Goal: Check status

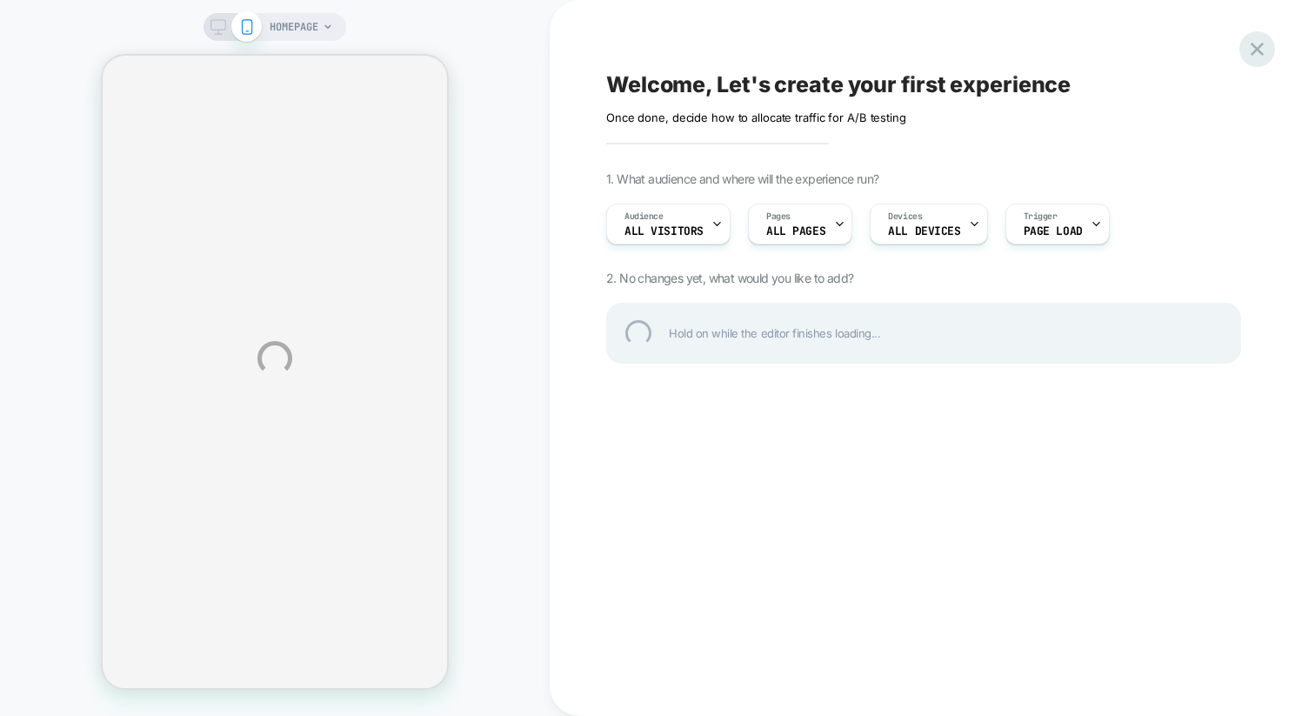
click at [1256, 47] on div at bounding box center [1257, 49] width 36 height 36
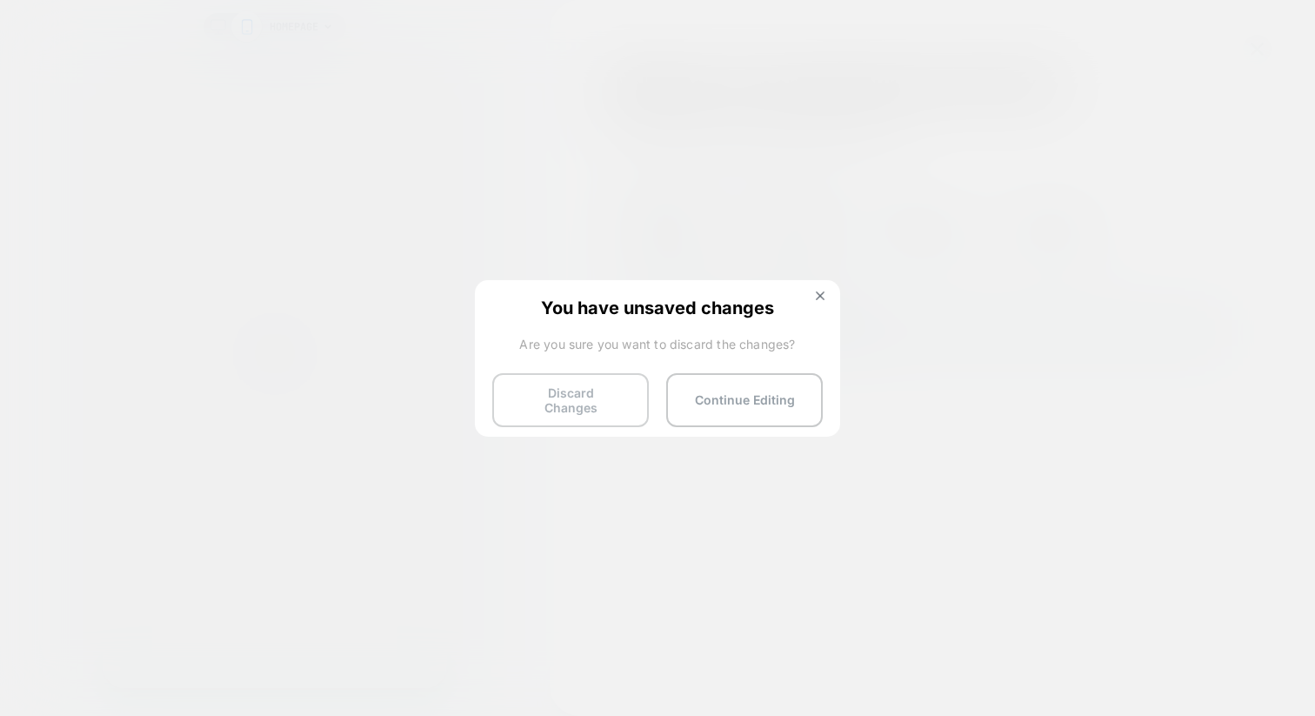
click at [521, 391] on button "Discard Changes" at bounding box center [570, 400] width 157 height 54
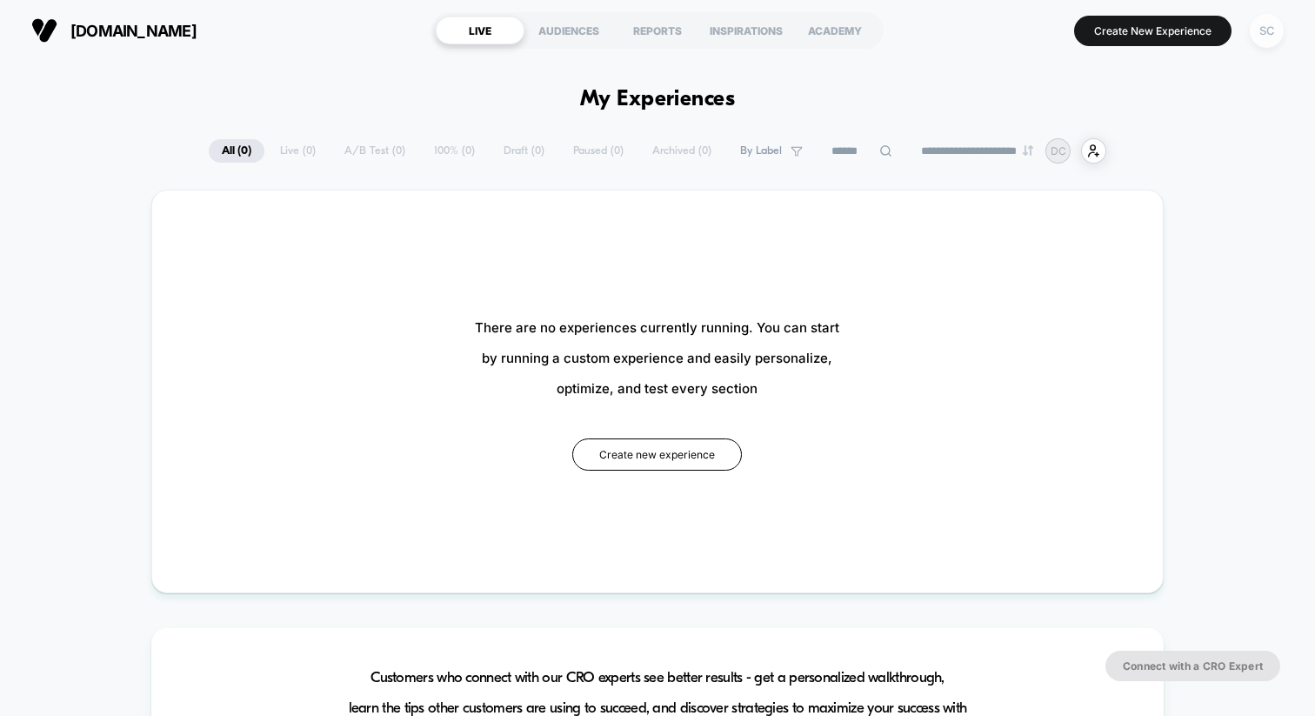
click at [1259, 37] on div "SC" at bounding box center [1267, 31] width 34 height 34
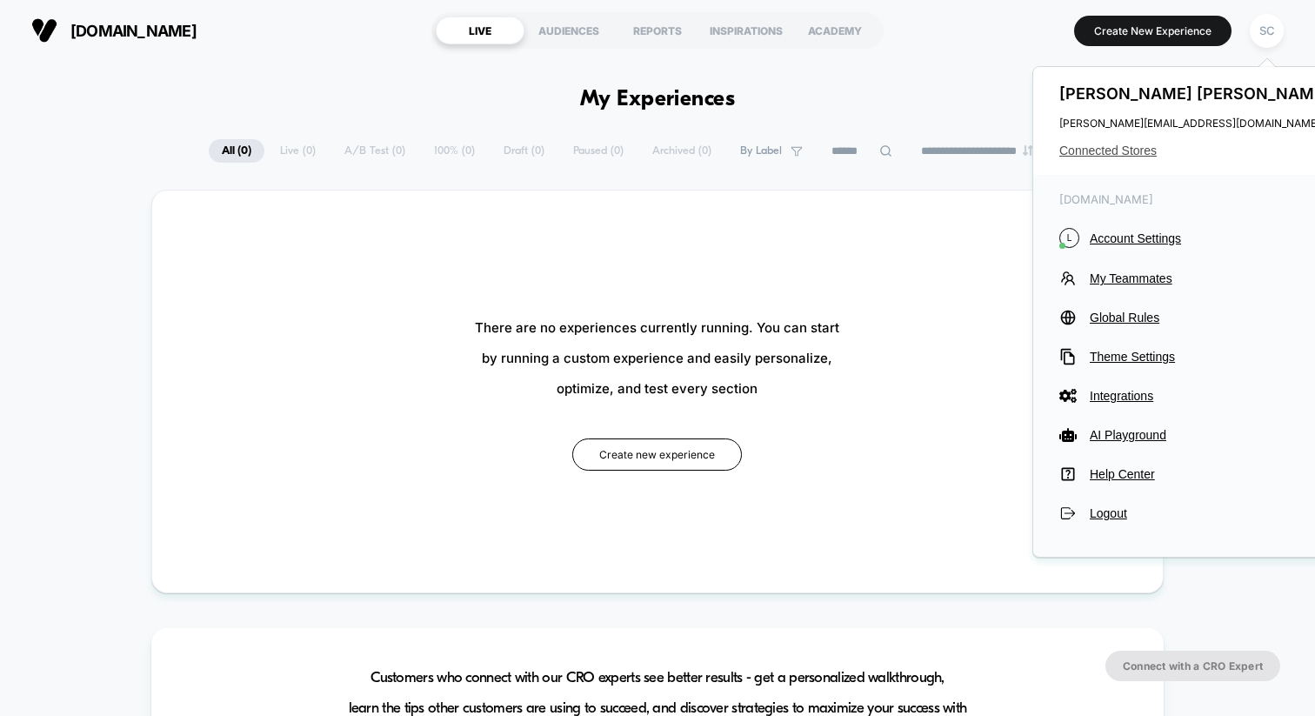
click at [1086, 151] on span "Connected Stores" at bounding box center [1196, 151] width 275 height 14
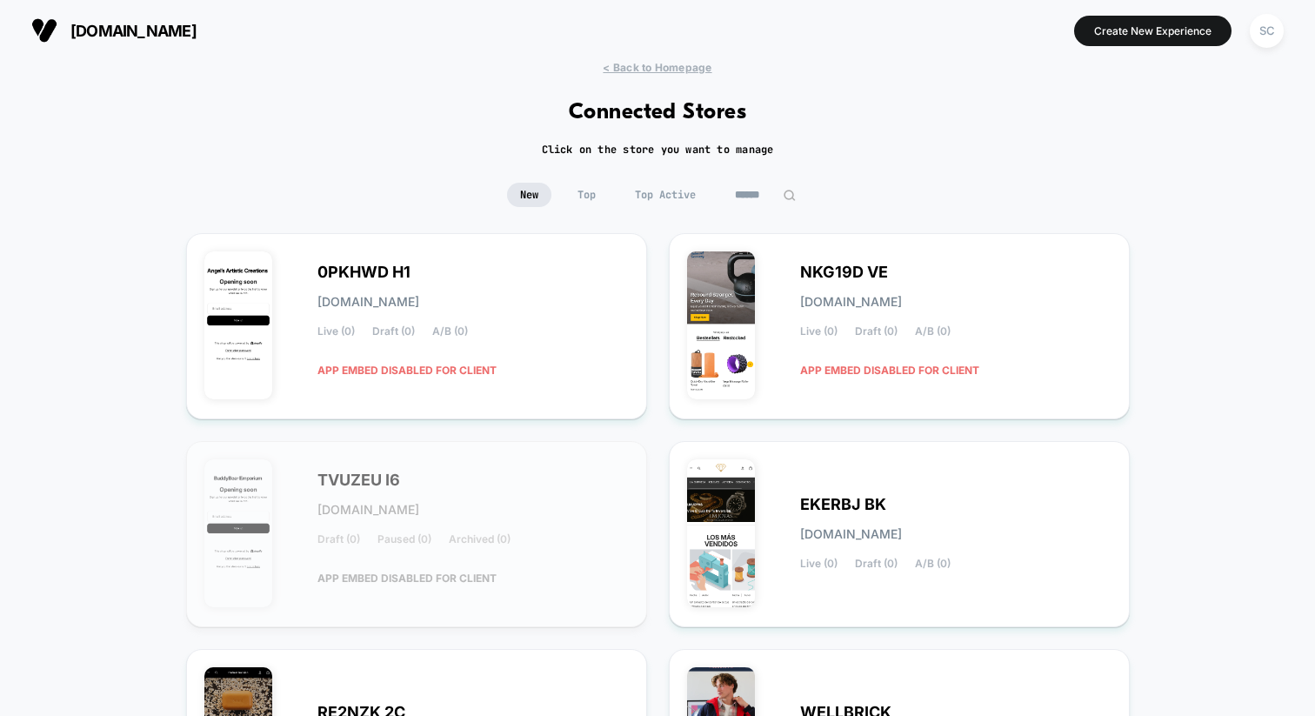
click at [757, 202] on input at bounding box center [765, 195] width 87 height 24
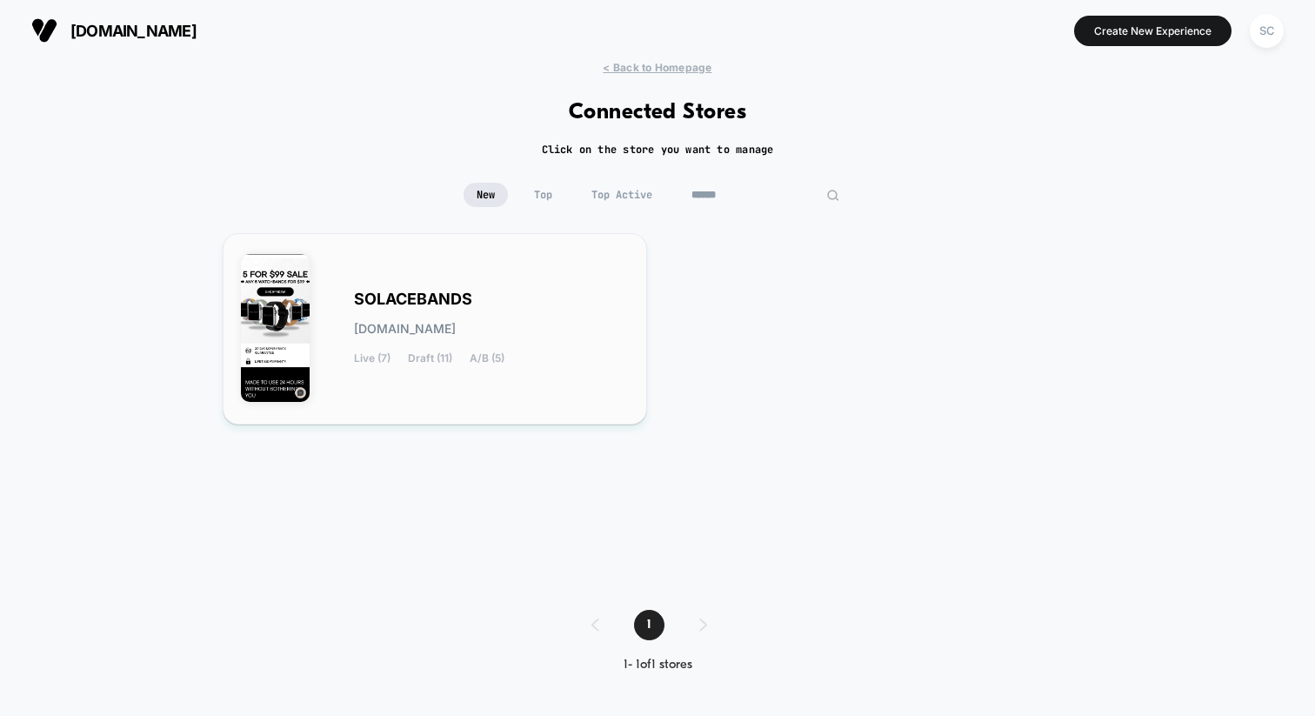
type input "******"
click at [546, 284] on div "SOLACEBANDS [DOMAIN_NAME] Live (7) Draft (11) A/B (5)" at bounding box center [435, 328] width 388 height 155
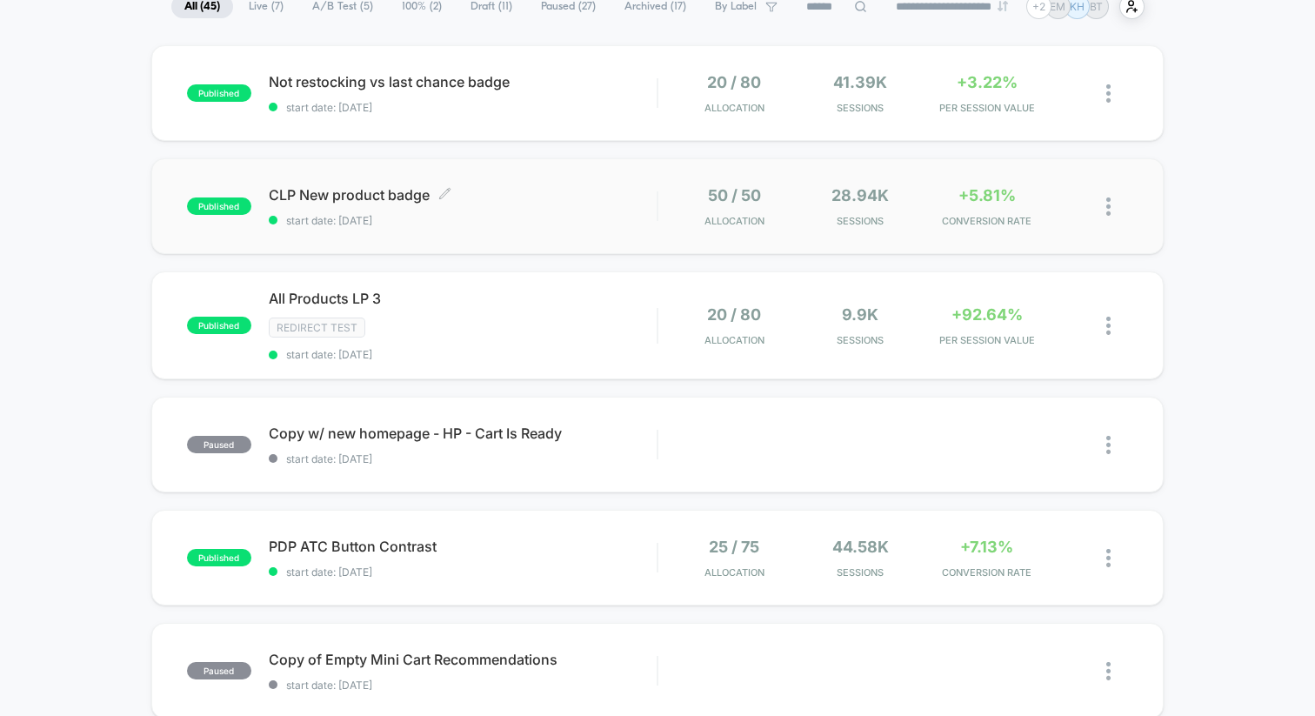
scroll to position [143, 0]
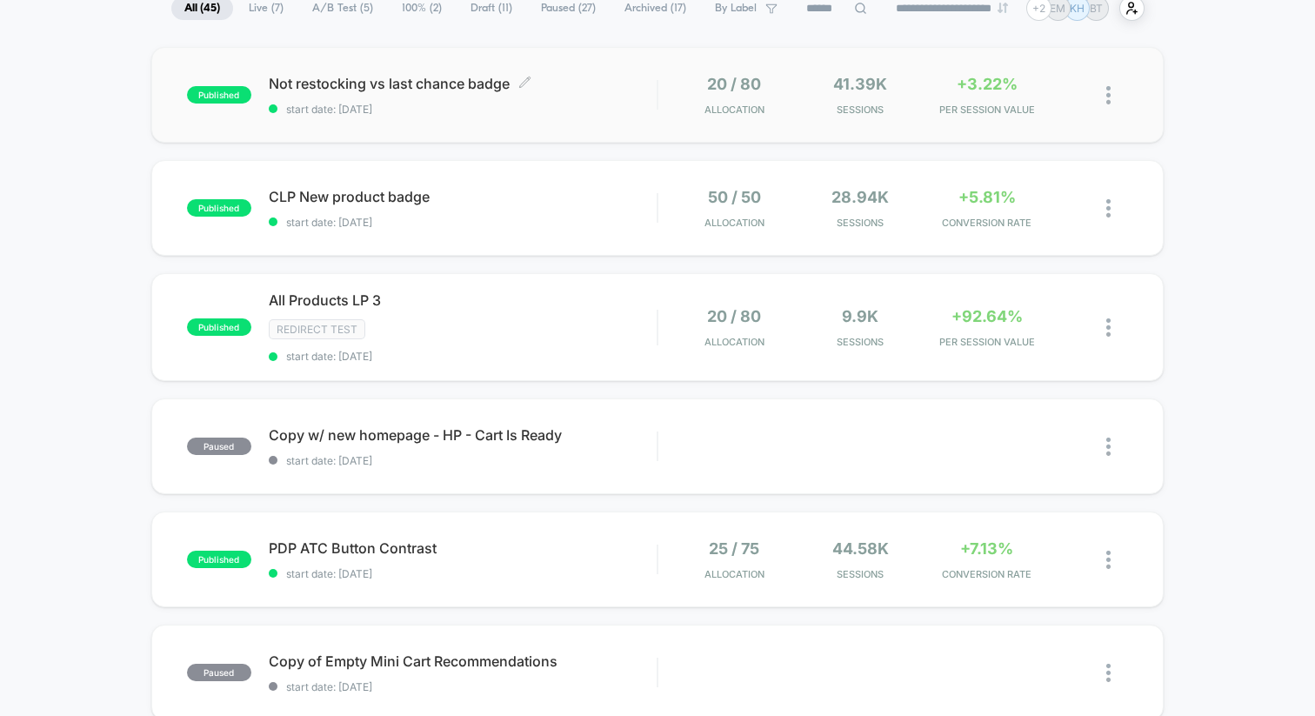
click at [573, 114] on span "start date: [DATE]" at bounding box center [463, 109] width 388 height 13
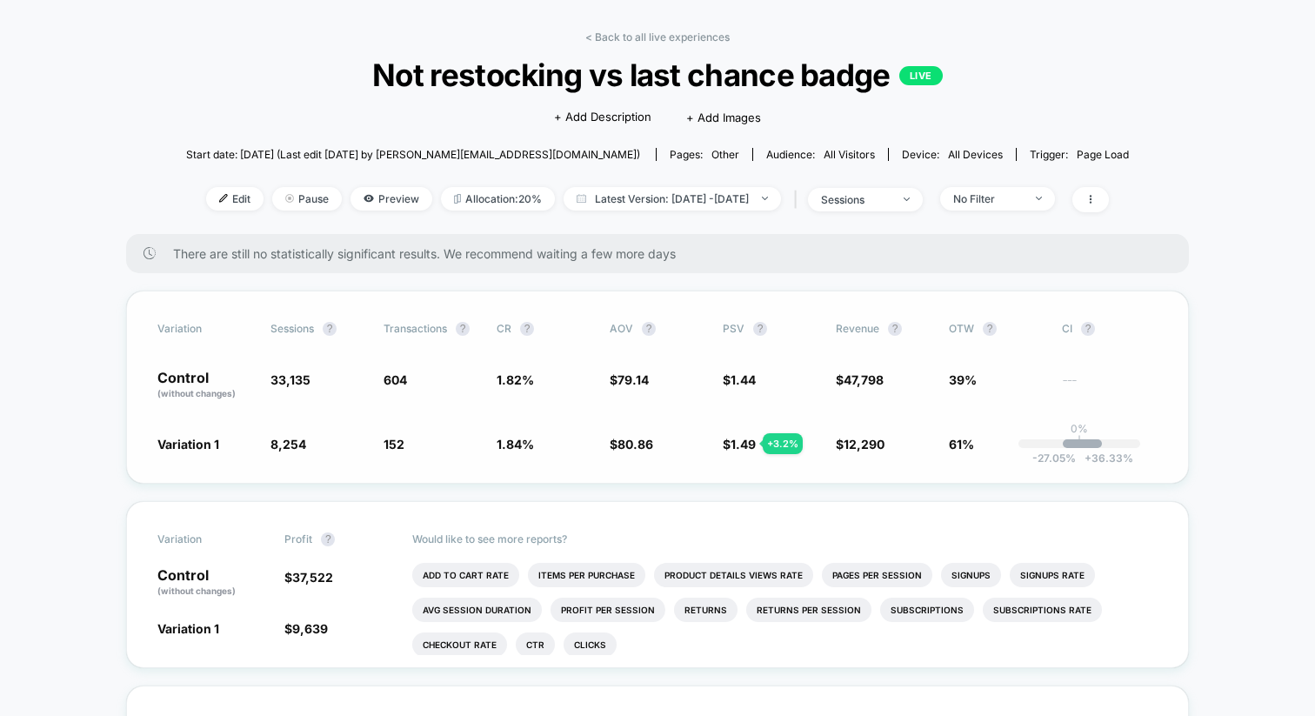
scroll to position [72, 0]
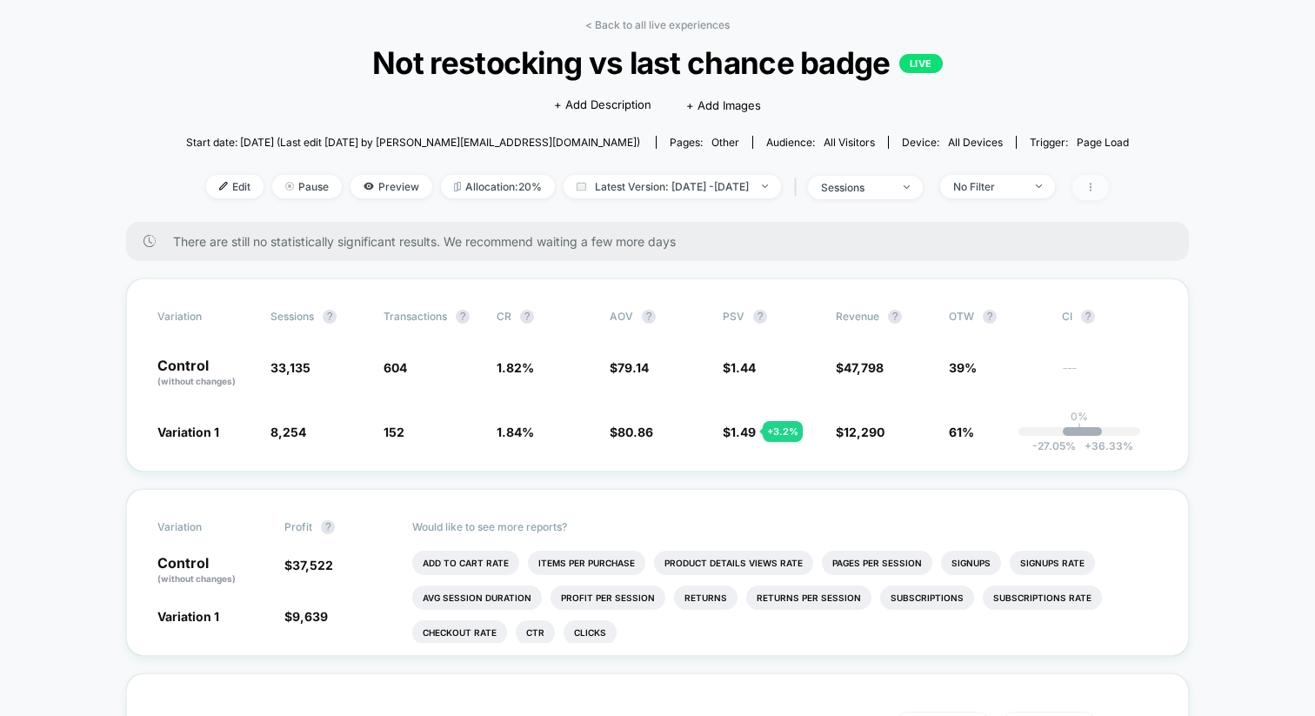
click at [1109, 193] on span at bounding box center [1090, 187] width 37 height 25
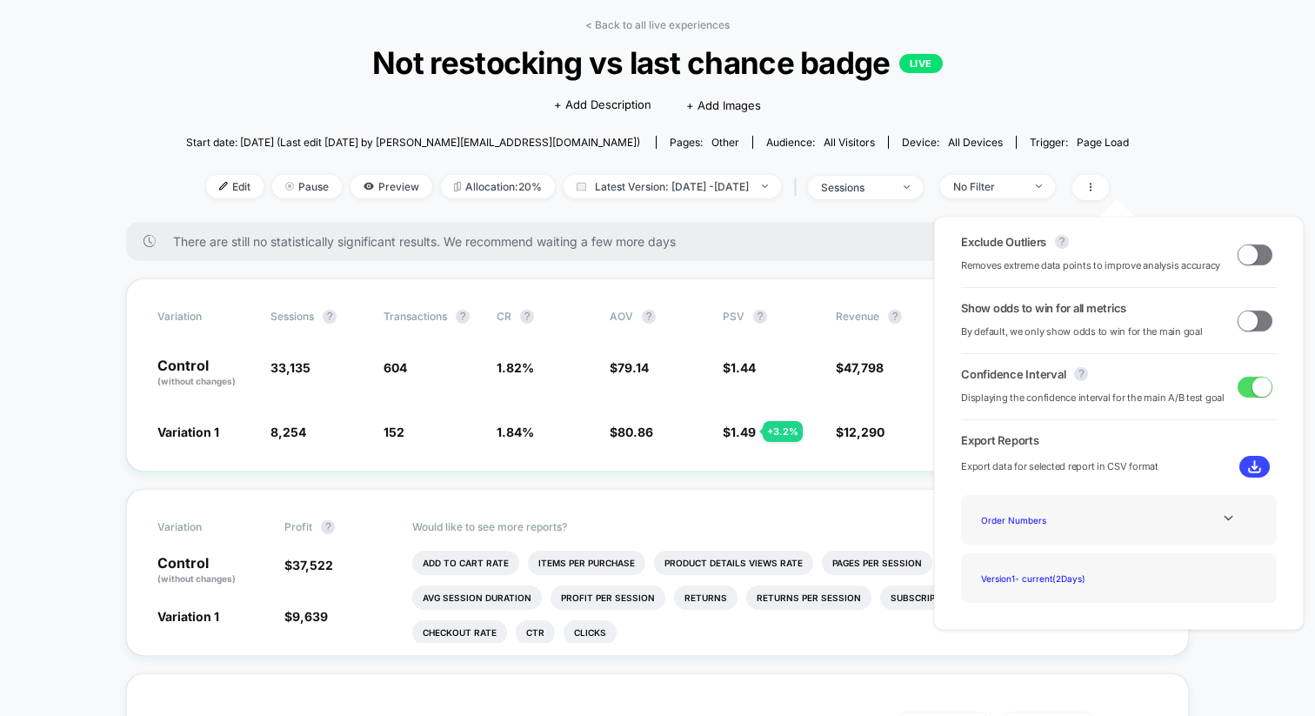
click at [1258, 317] on span at bounding box center [1255, 321] width 35 height 21
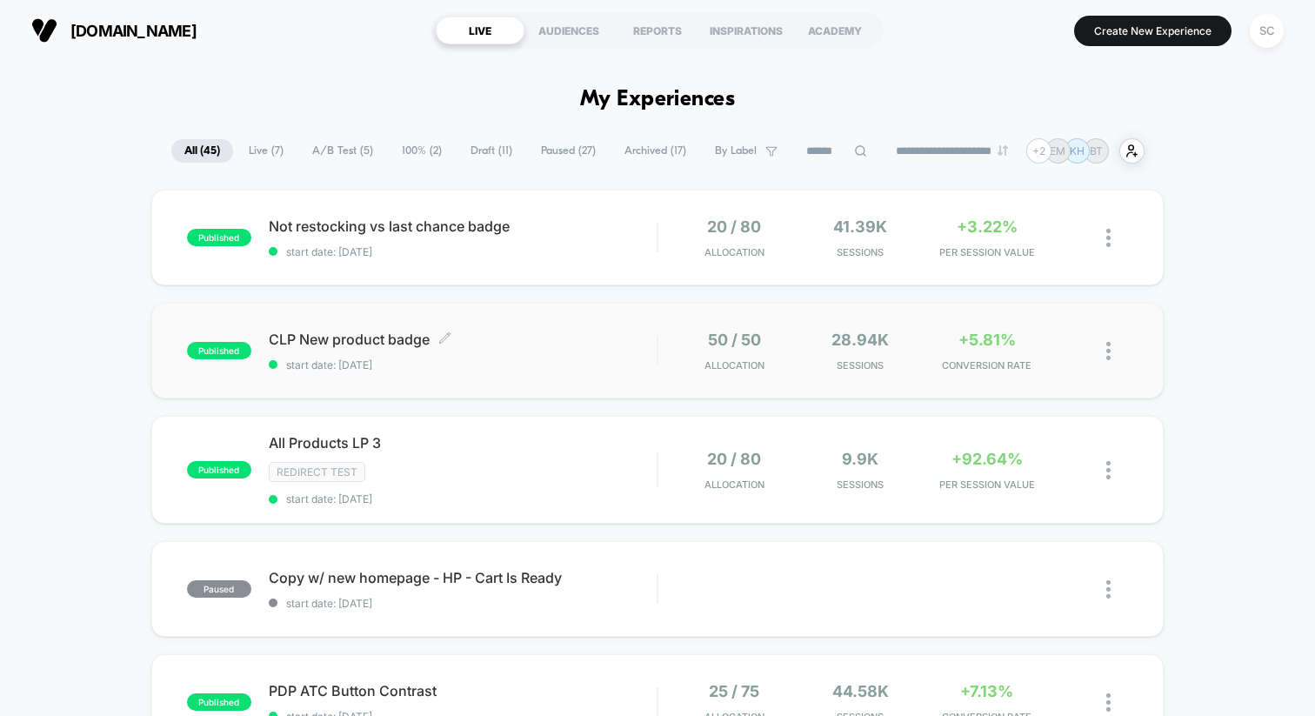
click at [543, 358] on span "start date: [DATE]" at bounding box center [463, 364] width 388 height 13
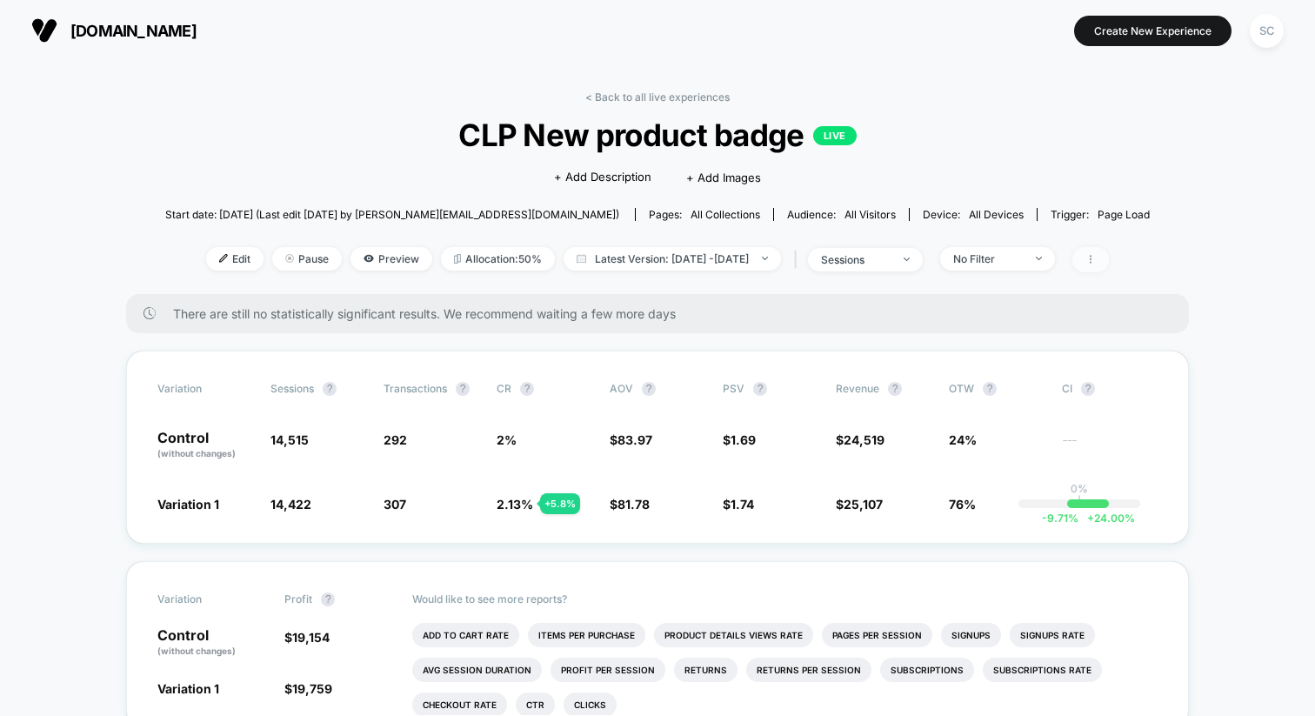
click at [1096, 254] on icon at bounding box center [1091, 259] width 10 height 10
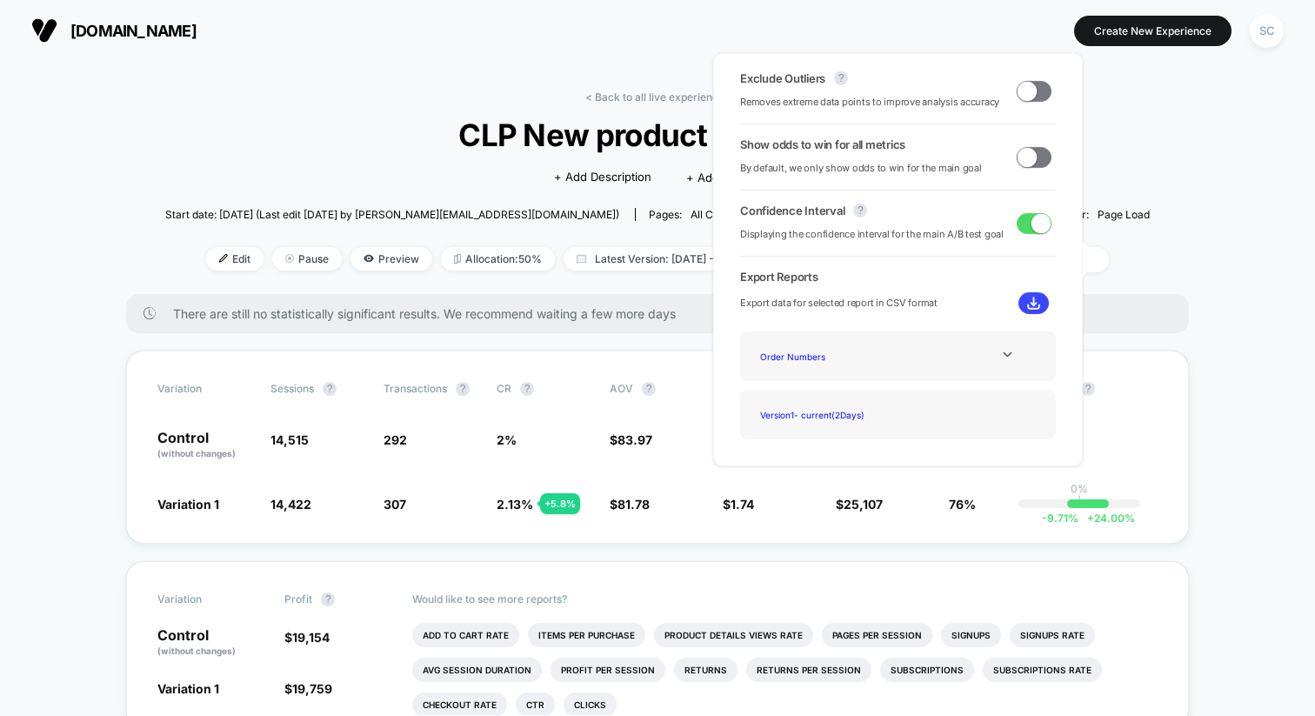
click at [1030, 164] on span at bounding box center [1034, 157] width 35 height 21
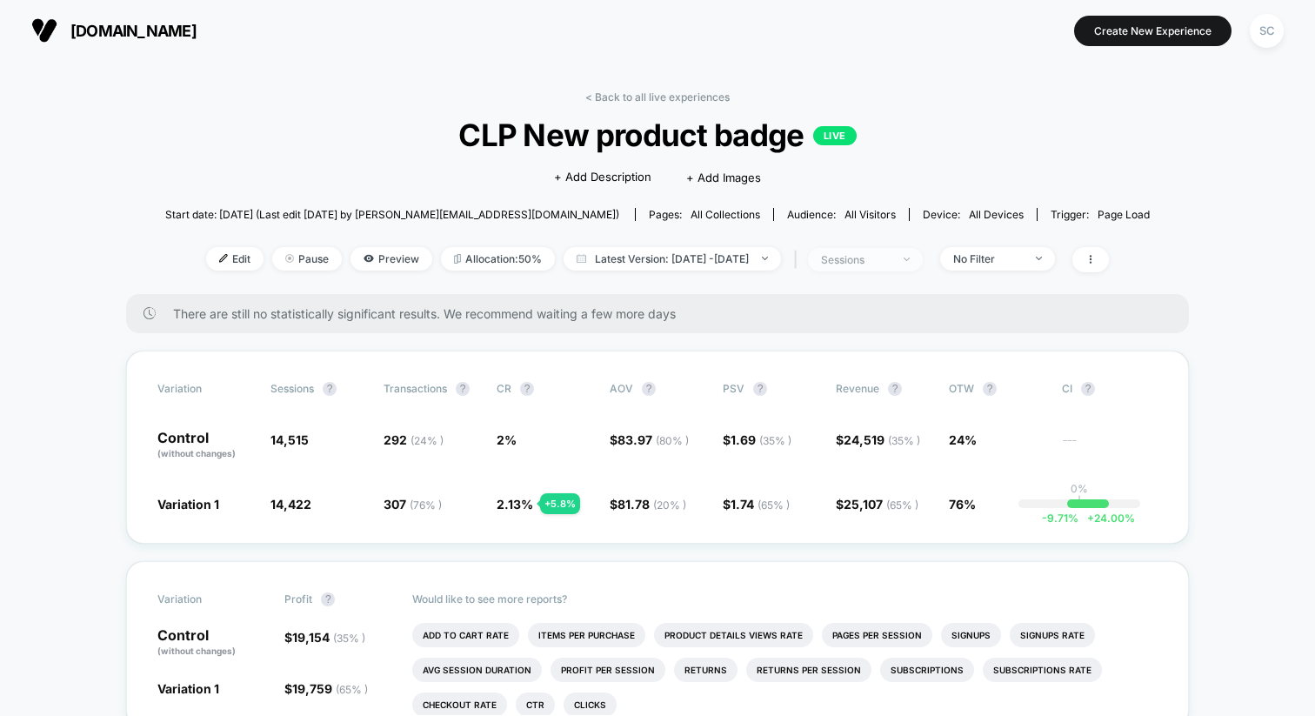
click at [891, 262] on div "sessions" at bounding box center [856, 259] width 70 height 13
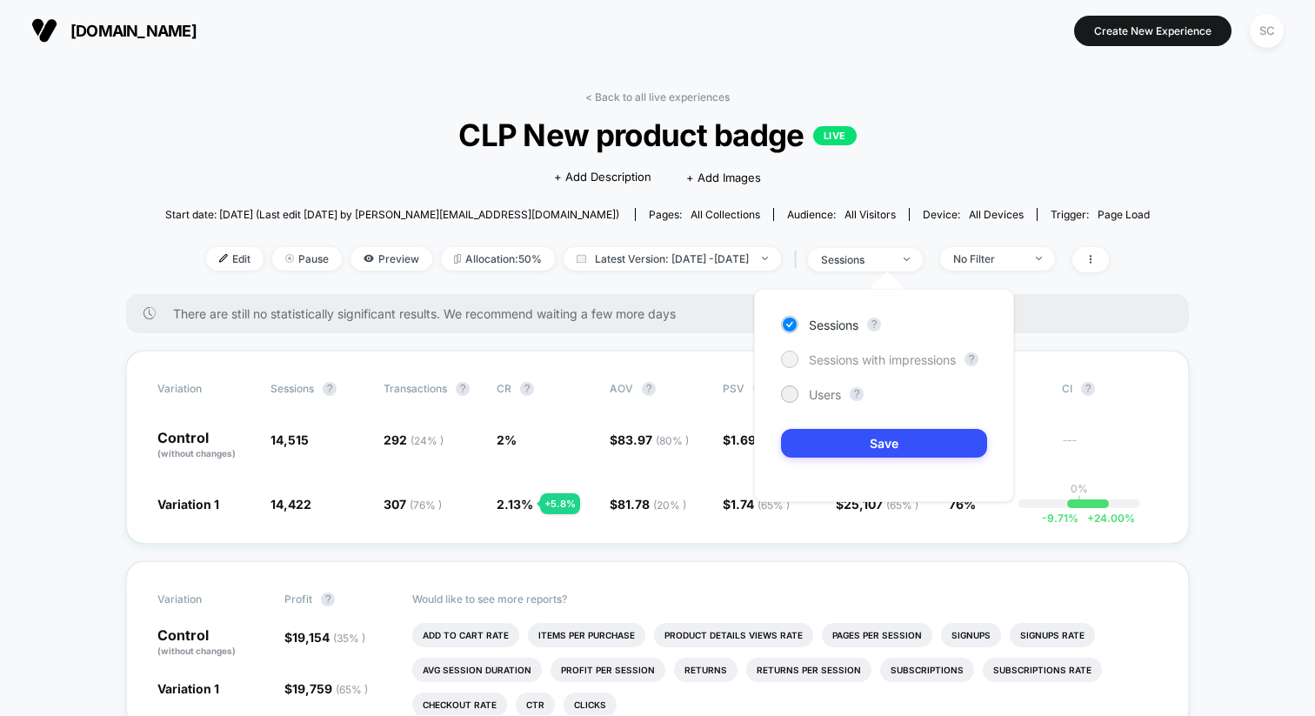
click at [880, 353] on span "Sessions with impressions" at bounding box center [882, 359] width 147 height 15
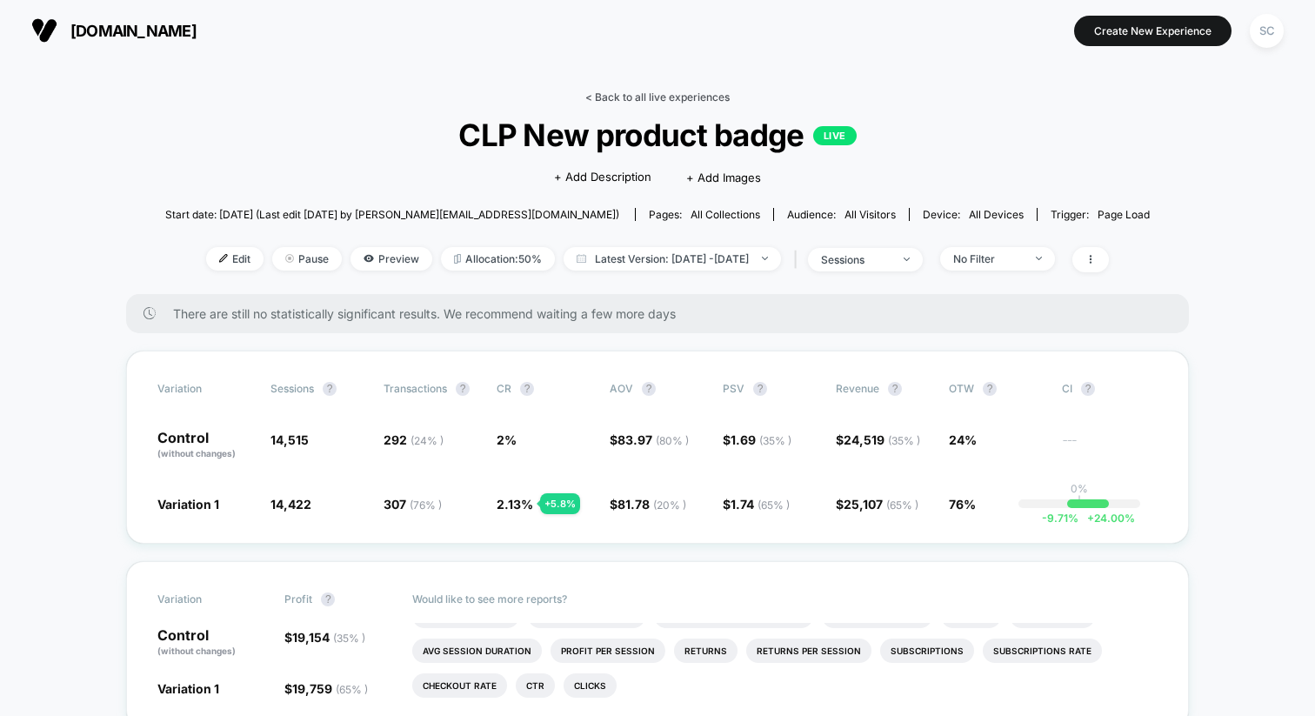
click at [652, 95] on link "< Back to all live experiences" at bounding box center [657, 96] width 144 height 13
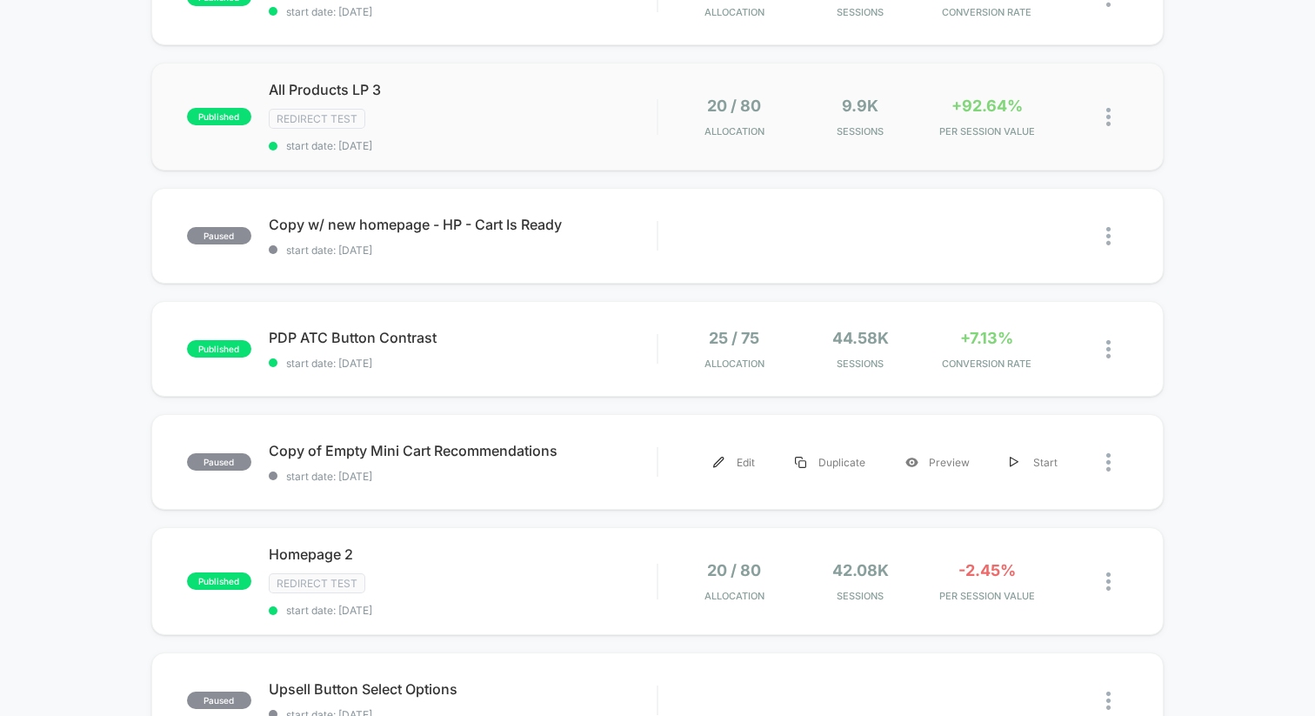
scroll to position [357, 0]
